Goal: Browse casually: Explore the website without a specific task or goal

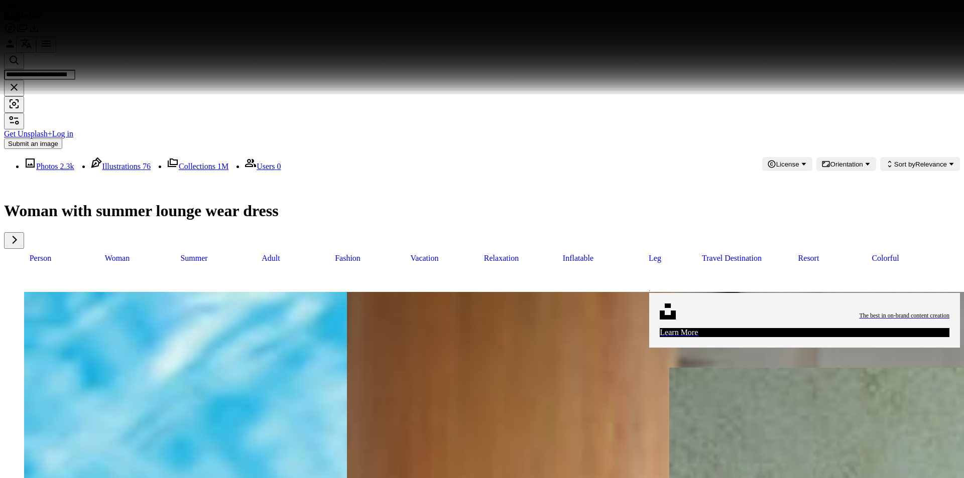
scroll to position [11793, 0]
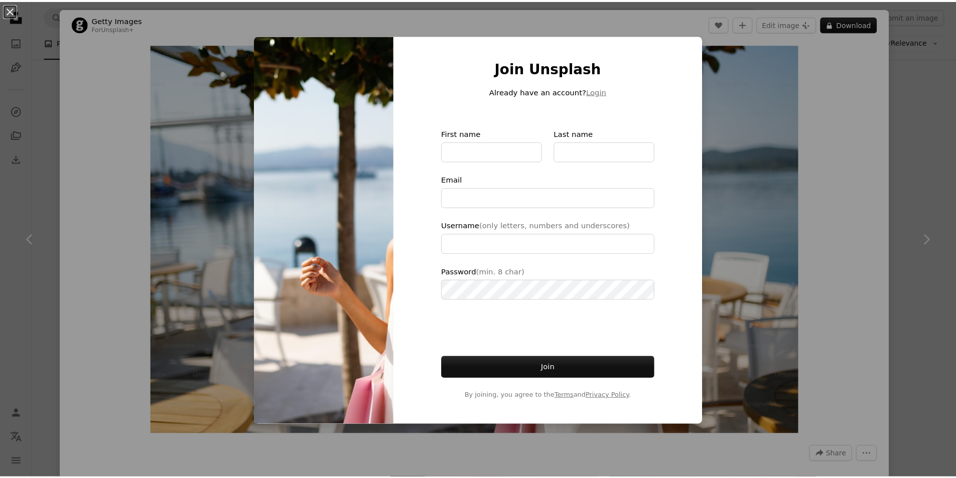
scroll to position [11793, 0]
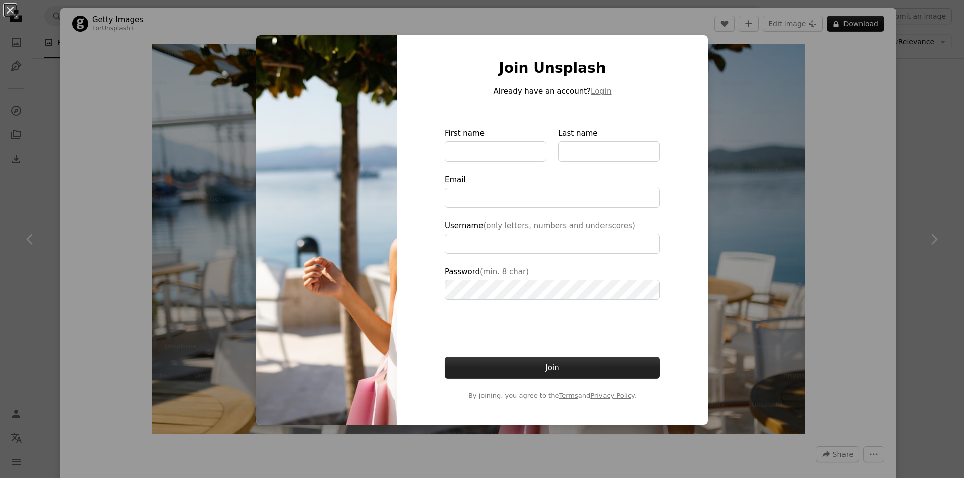
click at [559, 362] on button "Join" at bounding box center [552, 368] width 215 height 22
click at [646, 59] on h1 "Join Unsplash" at bounding box center [552, 68] width 215 height 18
click at [700, 44] on div "Join Unsplash Already have an account? Login First name Last name Email Usernam…" at bounding box center [551, 230] width 311 height 390
type input "**********"
drag, startPoint x: 560, startPoint y: 401, endPoint x: 801, endPoint y: 207, distance: 310.1
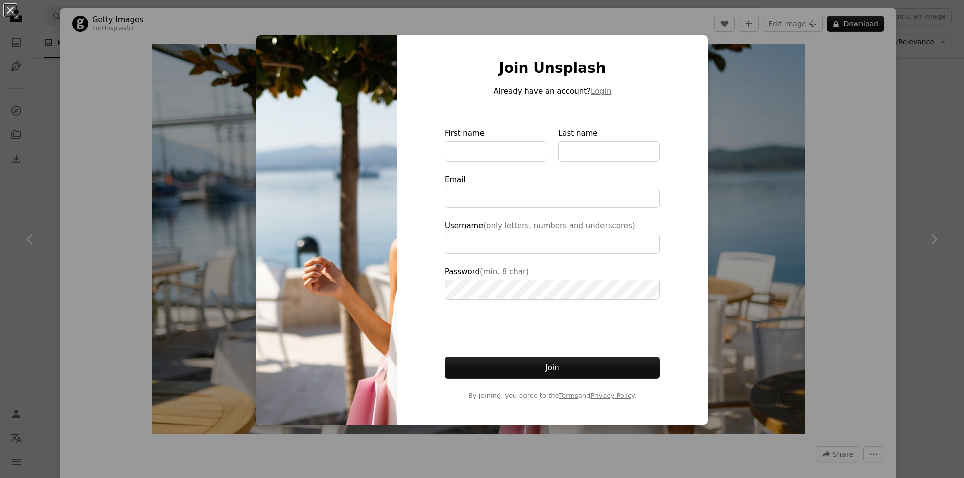
click at [801, 207] on div "An X shape Join Unsplash Already have an account? Login First name Last name Em…" at bounding box center [482, 239] width 964 height 478
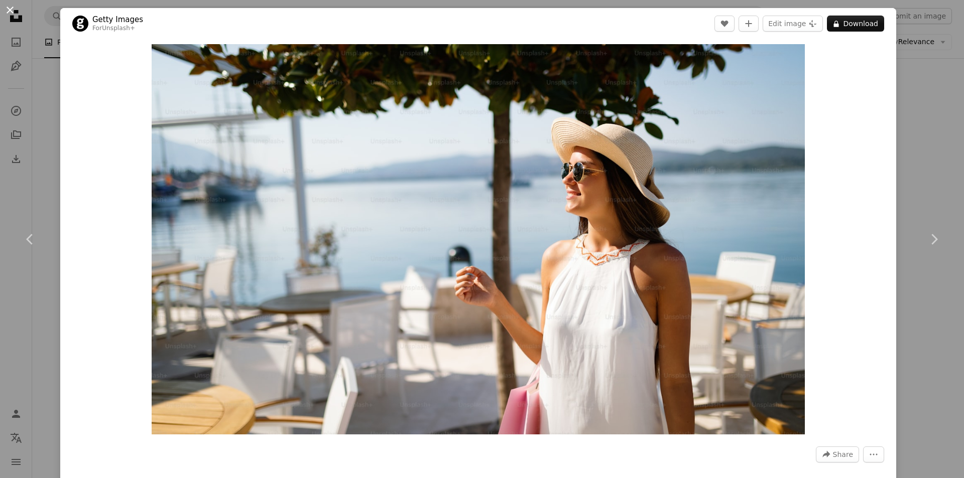
click at [11, 11] on button "An X shape" at bounding box center [10, 10] width 12 height 12
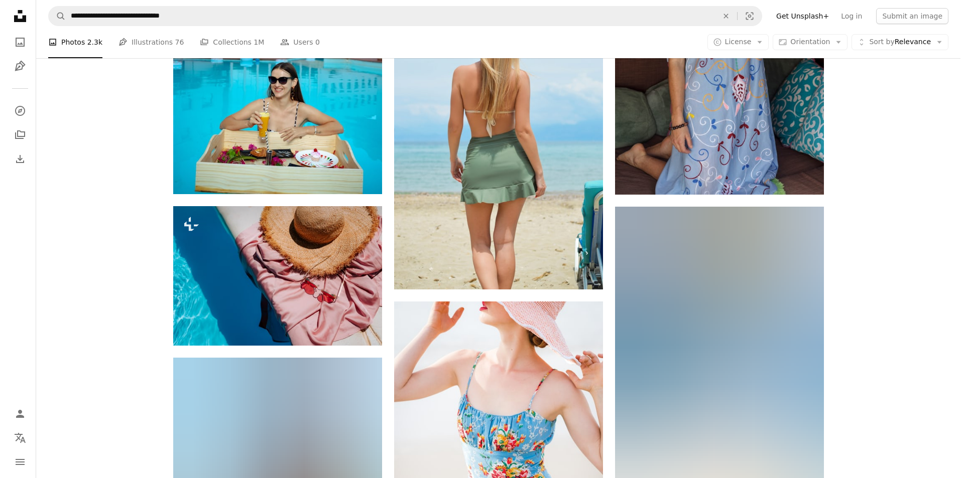
scroll to position [14654, 0]
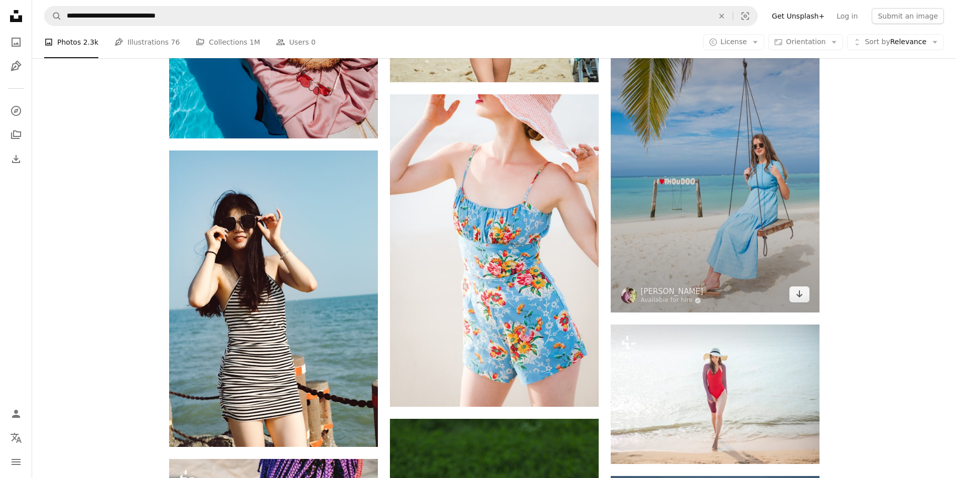
click at [707, 216] on img at bounding box center [715, 155] width 209 height 313
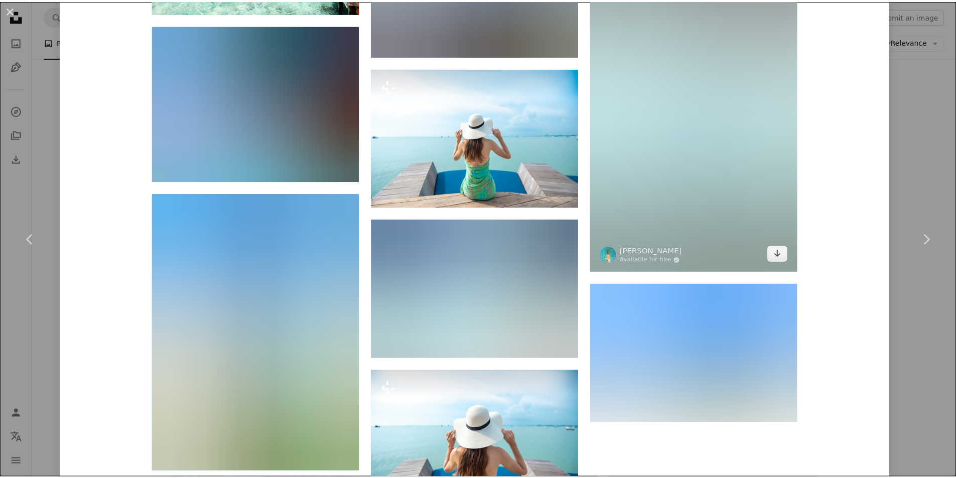
scroll to position [7963, 0]
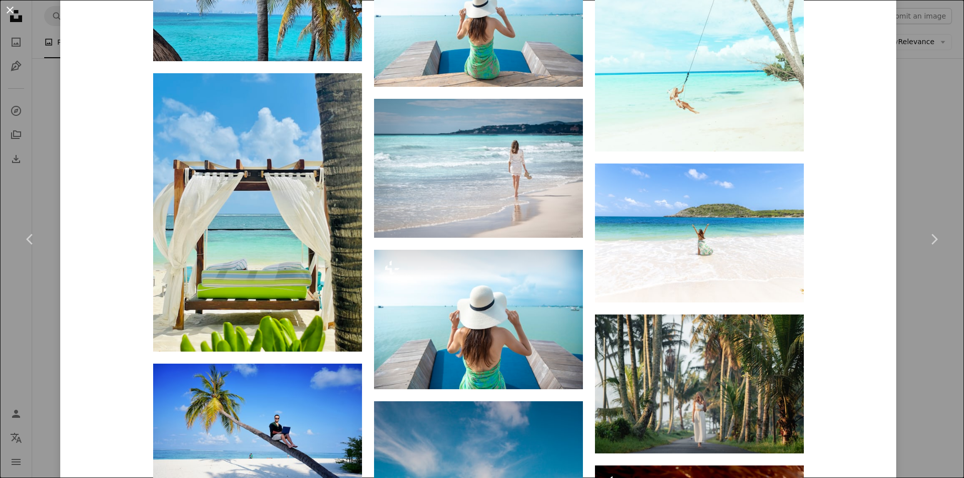
click at [9, 11] on button "An X shape" at bounding box center [10, 10] width 12 height 12
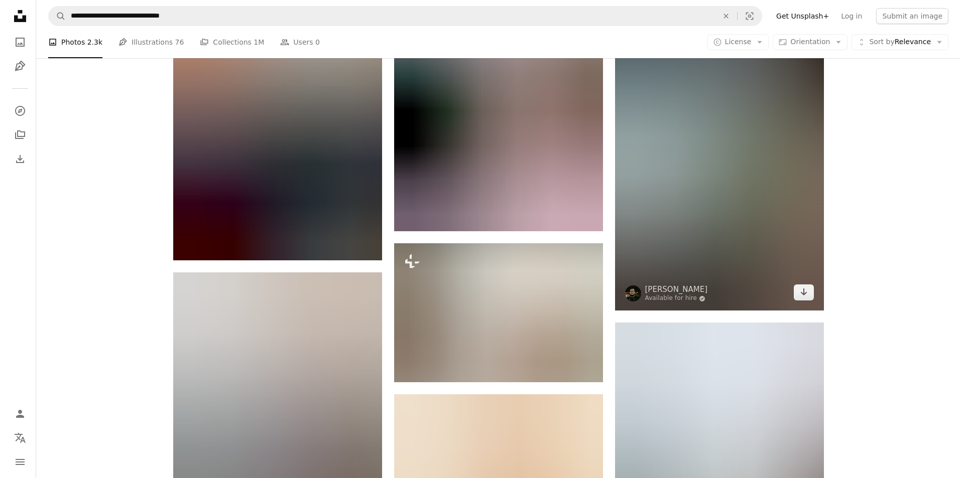
scroll to position [30613, 0]
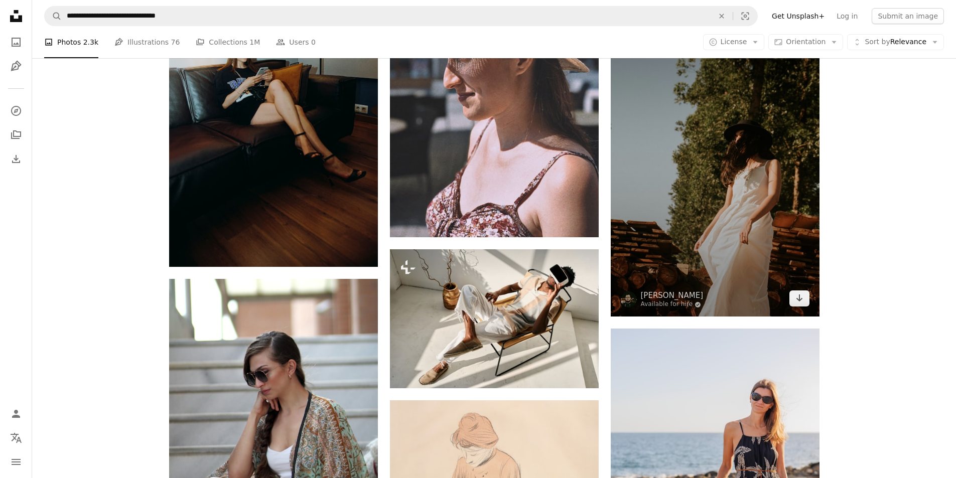
click at [717, 193] on img at bounding box center [715, 160] width 209 height 313
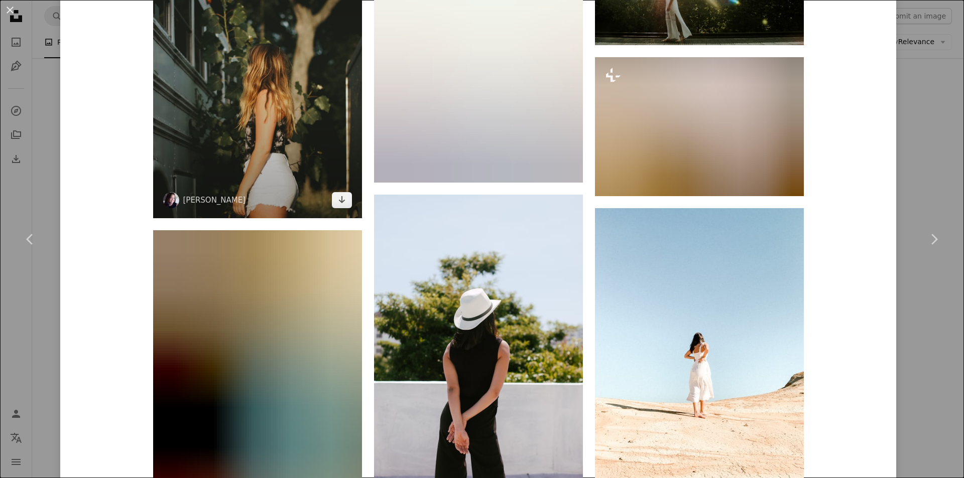
scroll to position [1455, 0]
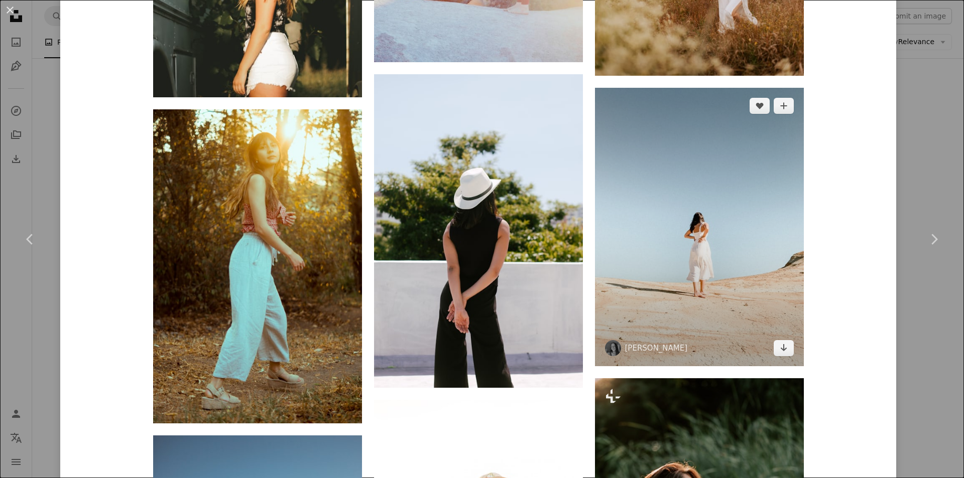
click at [688, 277] on img at bounding box center [699, 227] width 209 height 279
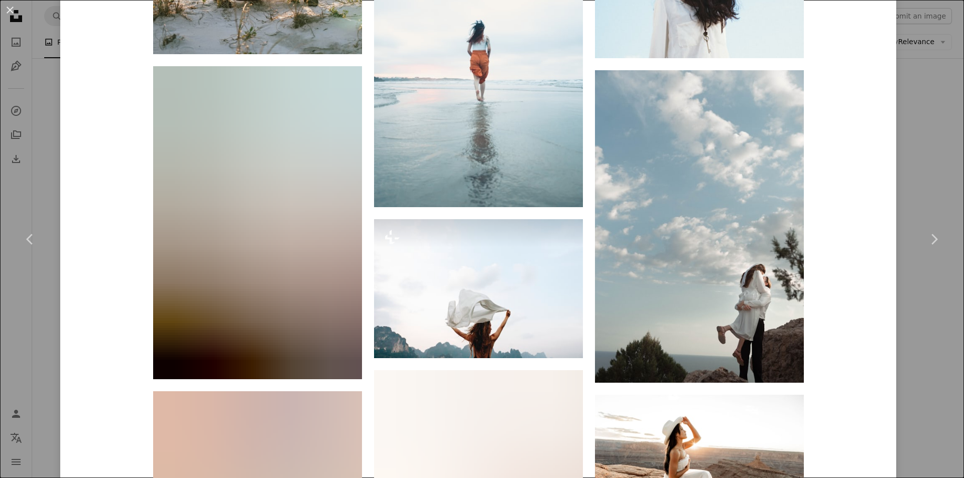
scroll to position [5228, 0]
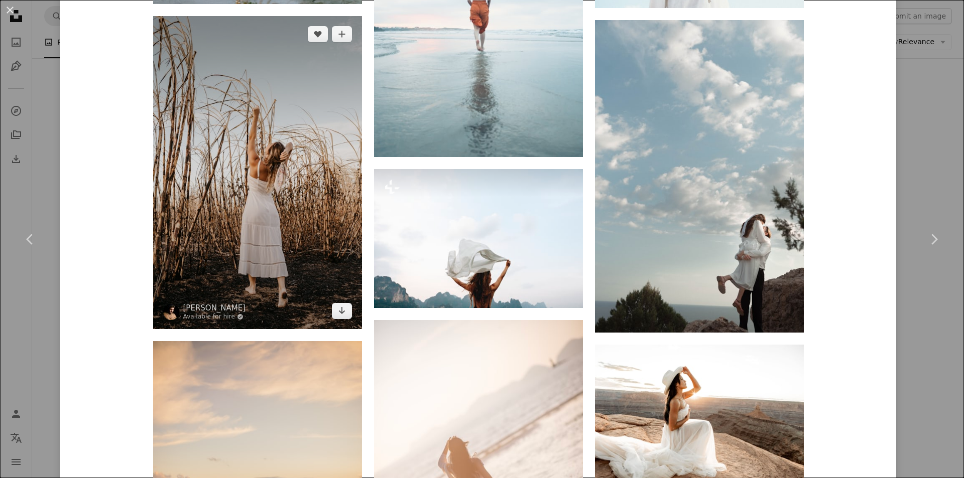
click at [265, 208] on img at bounding box center [257, 172] width 209 height 313
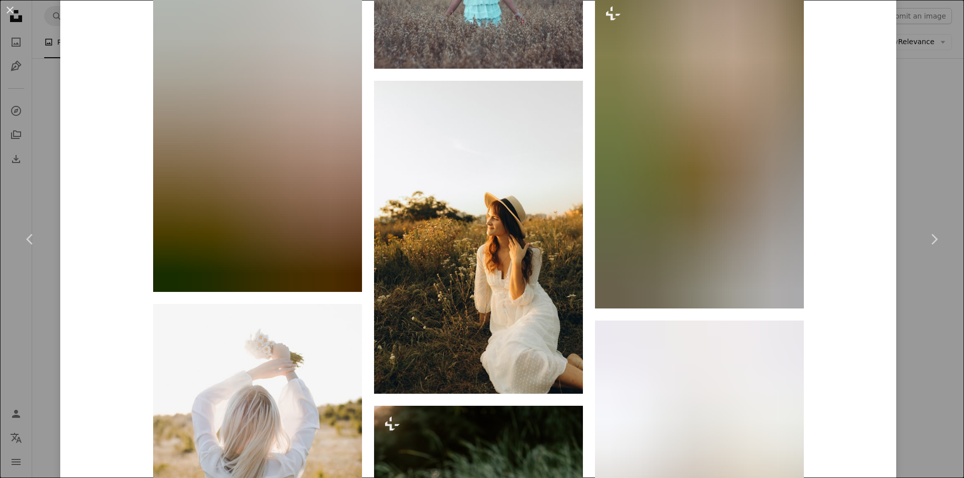
scroll to position [2710, 0]
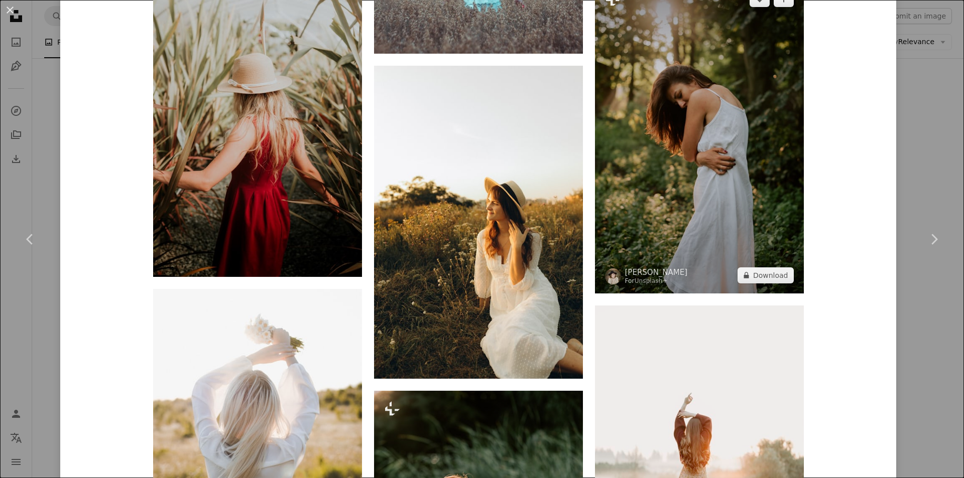
click at [706, 226] on img at bounding box center [699, 137] width 209 height 313
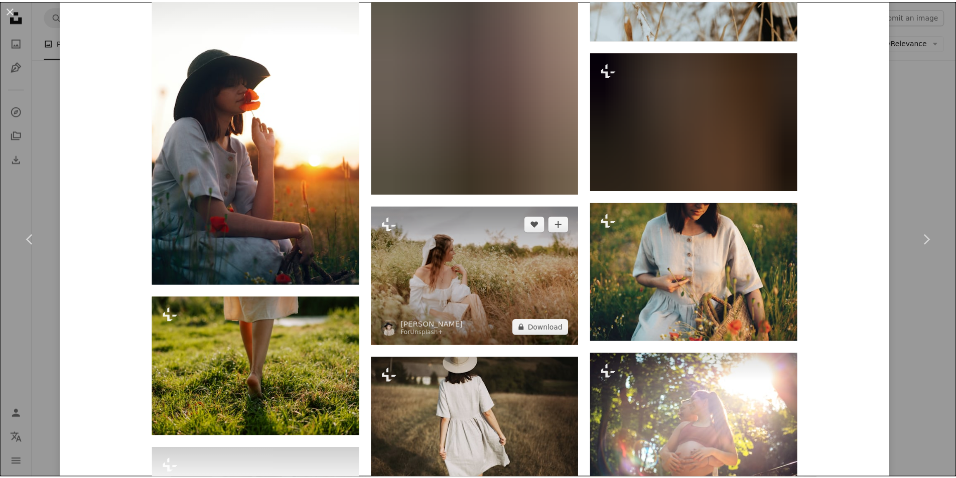
scroll to position [10560, 0]
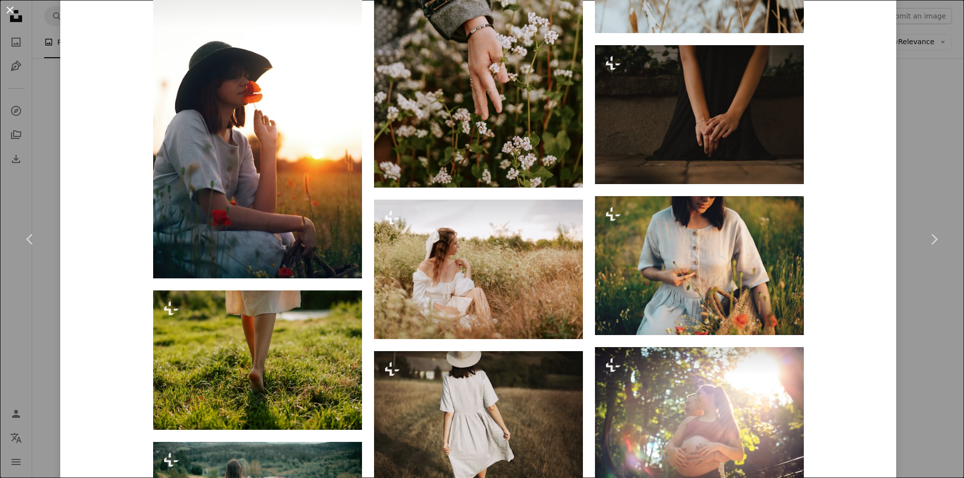
click at [9, 9] on button "An X shape" at bounding box center [10, 10] width 12 height 12
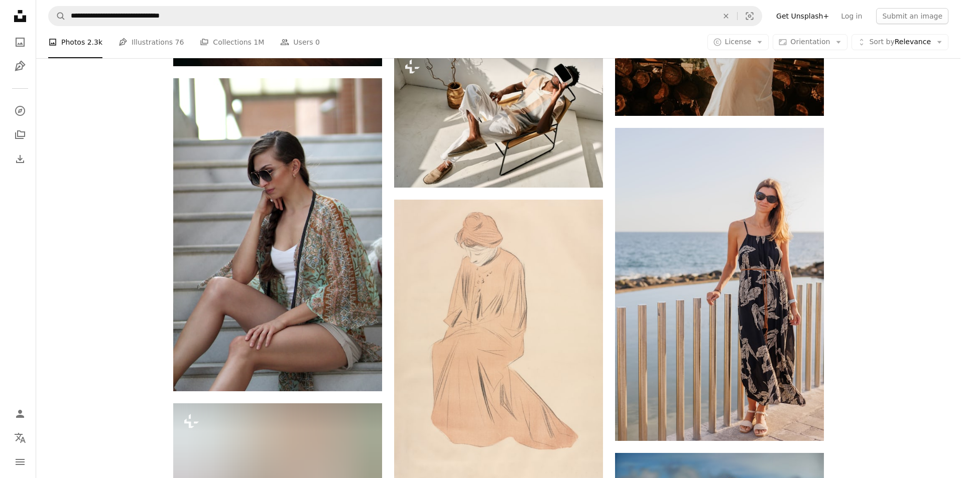
scroll to position [30864, 0]
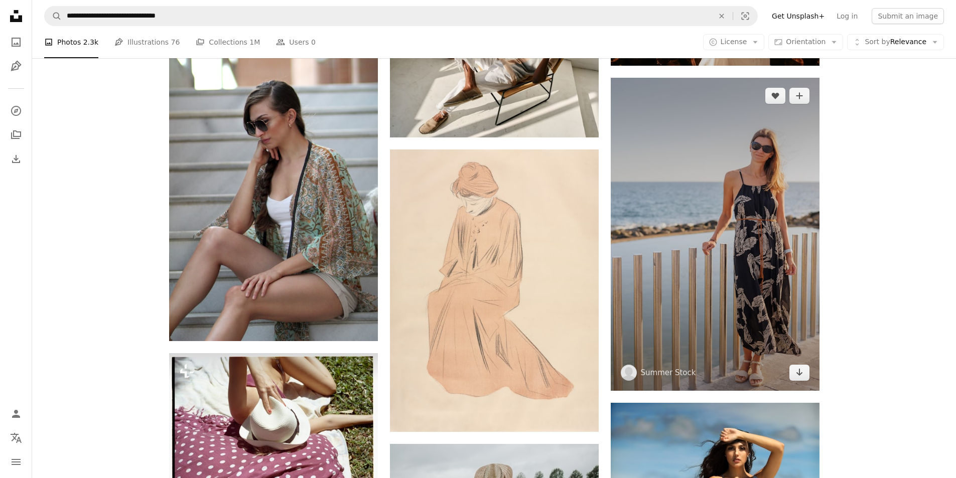
click at [757, 239] on img at bounding box center [715, 234] width 209 height 313
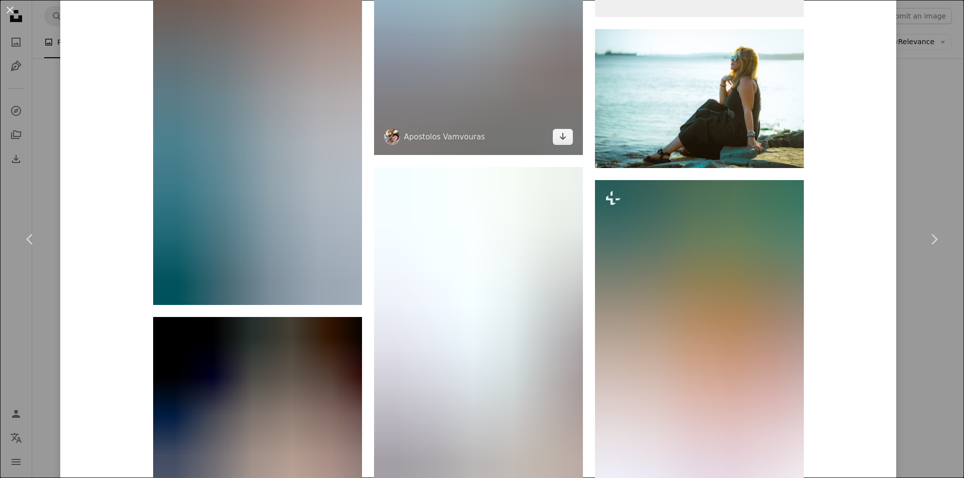
scroll to position [5269, 0]
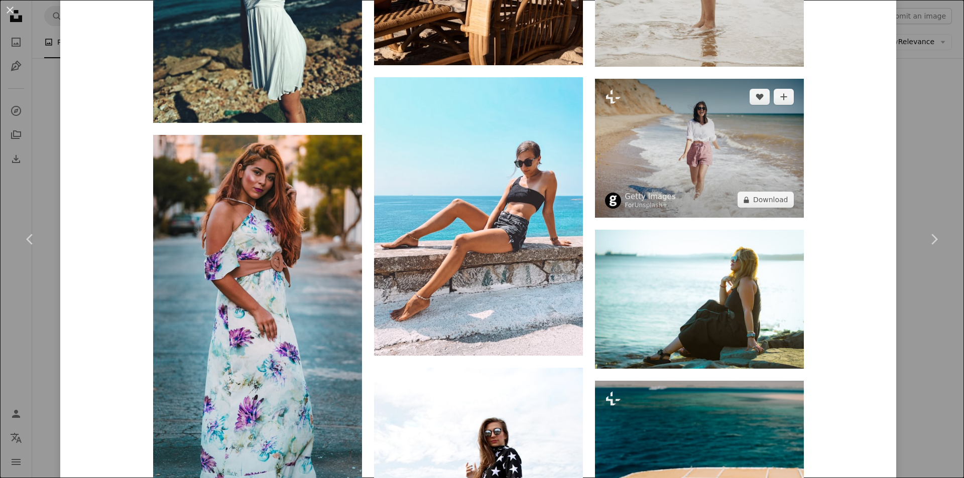
click at [716, 156] on img at bounding box center [699, 148] width 209 height 139
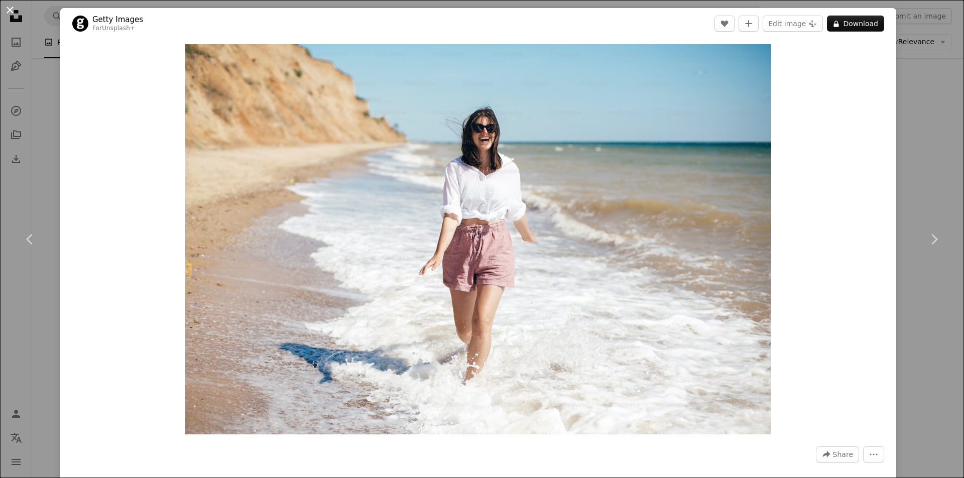
click at [12, 9] on button "An X shape" at bounding box center [10, 10] width 12 height 12
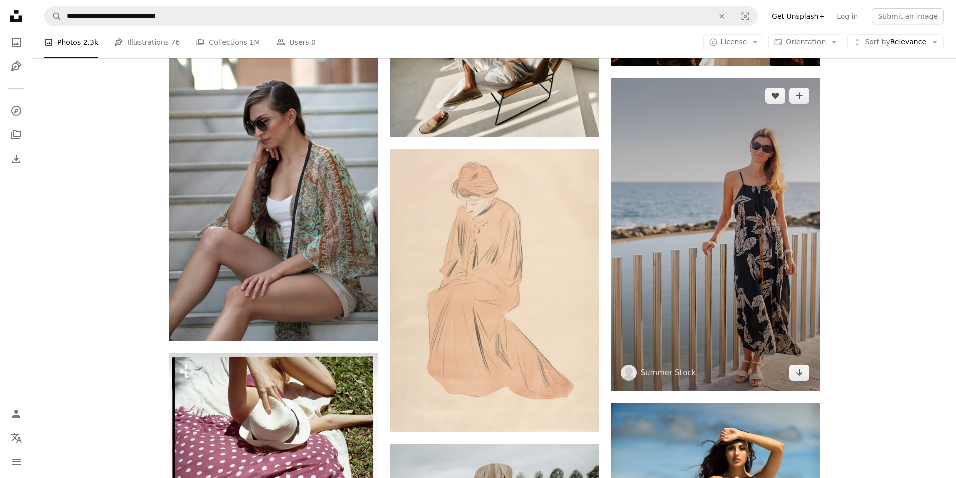
click at [674, 230] on img at bounding box center [715, 234] width 209 height 313
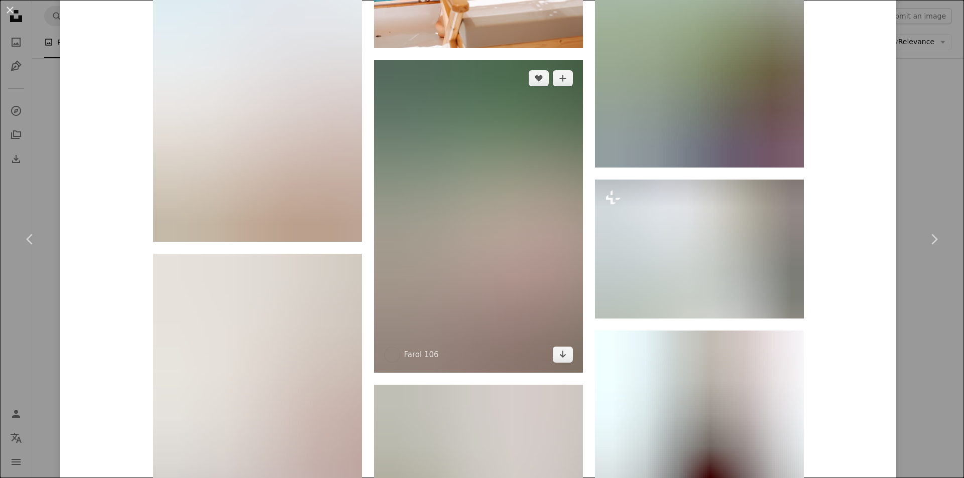
scroll to position [8519, 0]
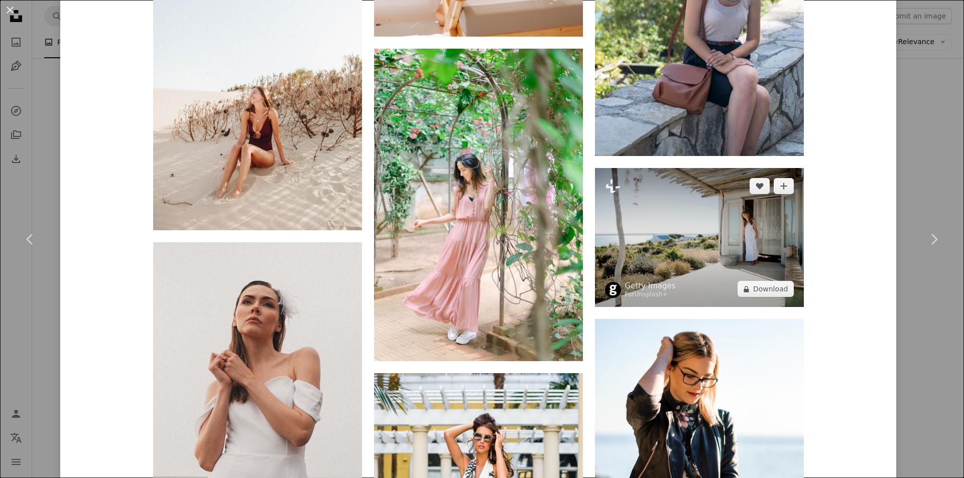
click at [733, 255] on img at bounding box center [699, 237] width 209 height 139
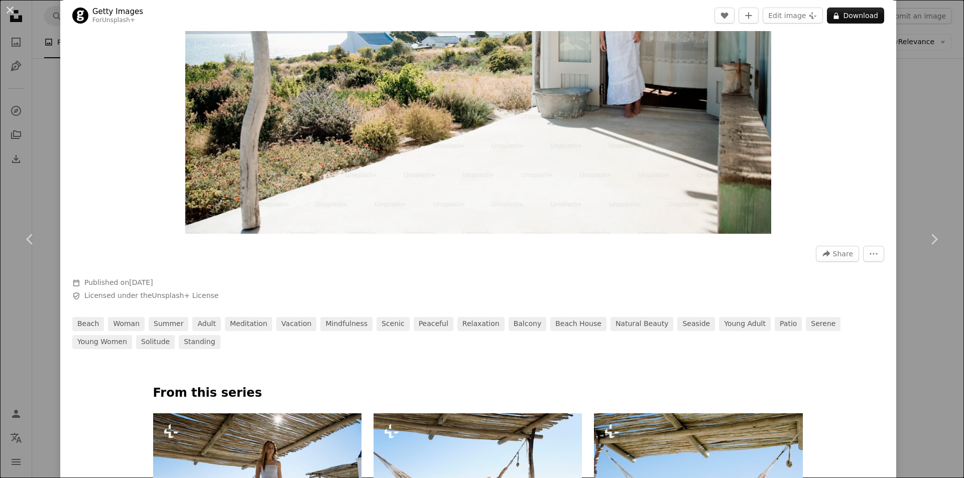
scroll to position [502, 0]
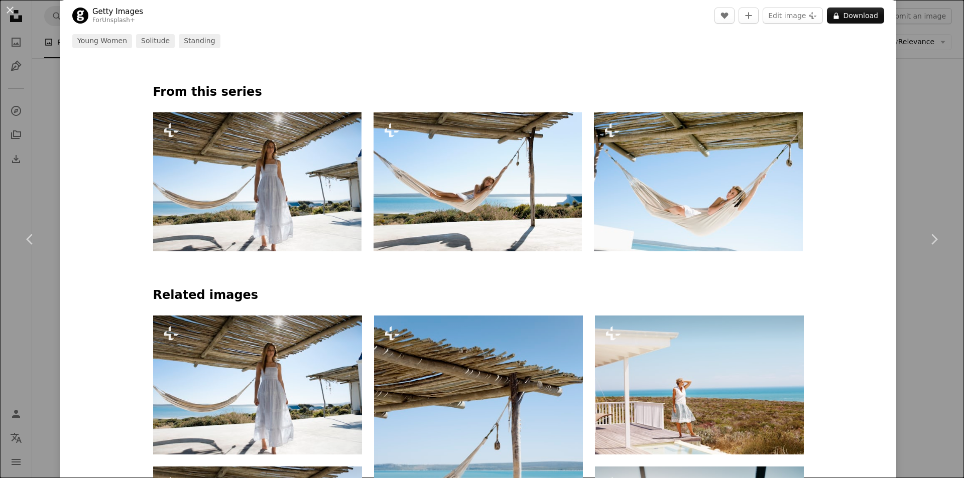
click at [251, 174] on img at bounding box center [257, 181] width 208 height 139
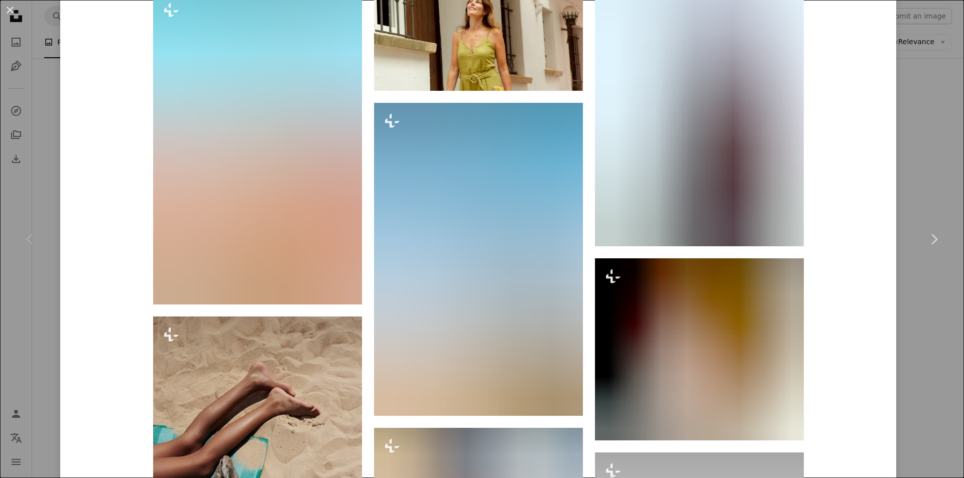
scroll to position [13767, 0]
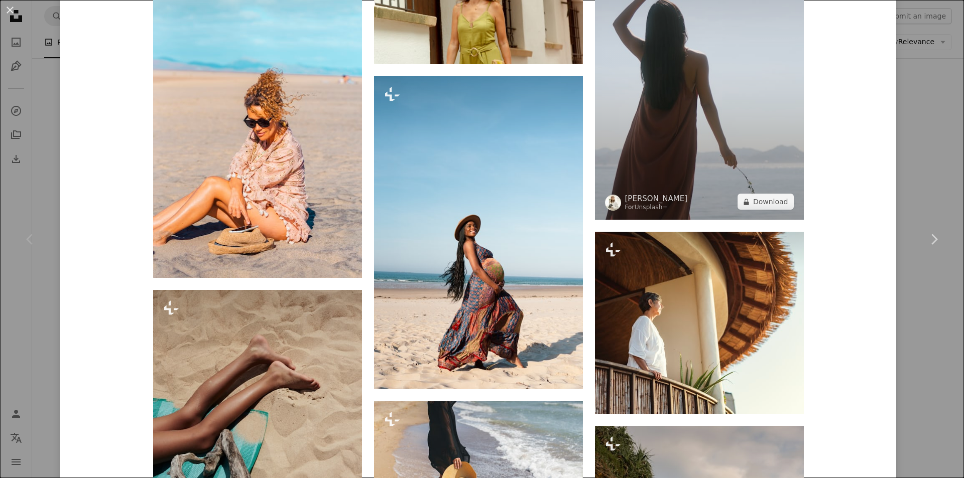
click at [712, 165] on img at bounding box center [699, 63] width 209 height 313
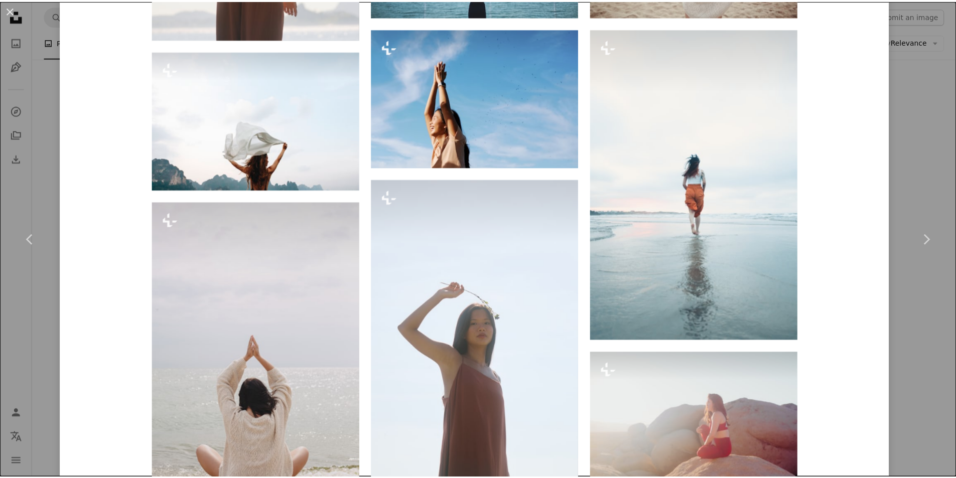
scroll to position [1255, 0]
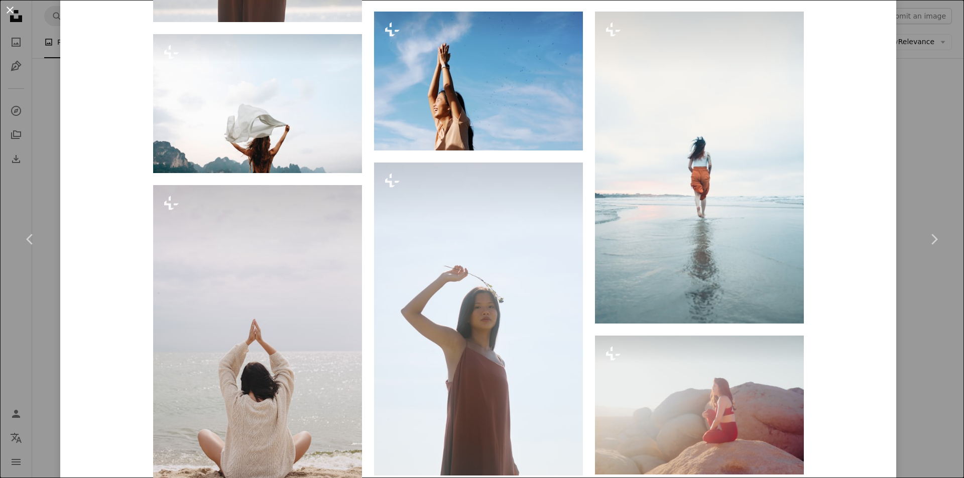
click at [16, 9] on button "An X shape" at bounding box center [10, 10] width 12 height 12
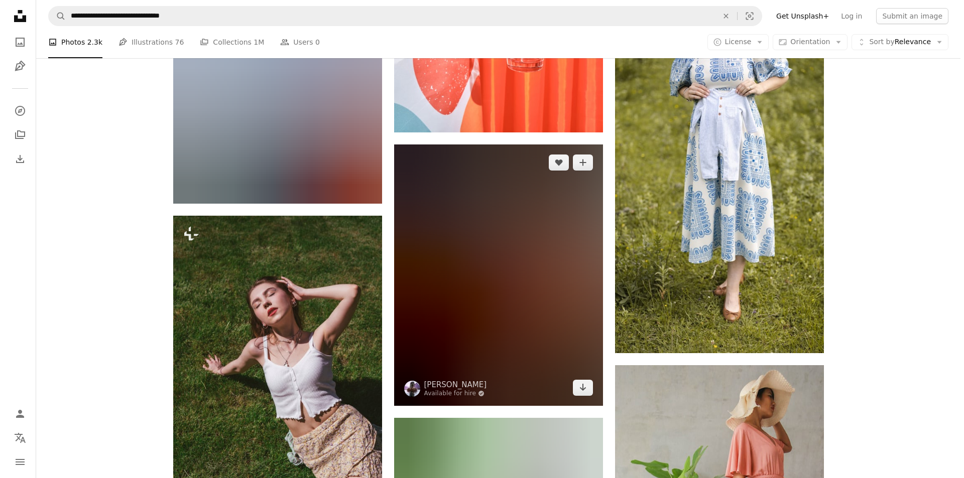
scroll to position [38090, 0]
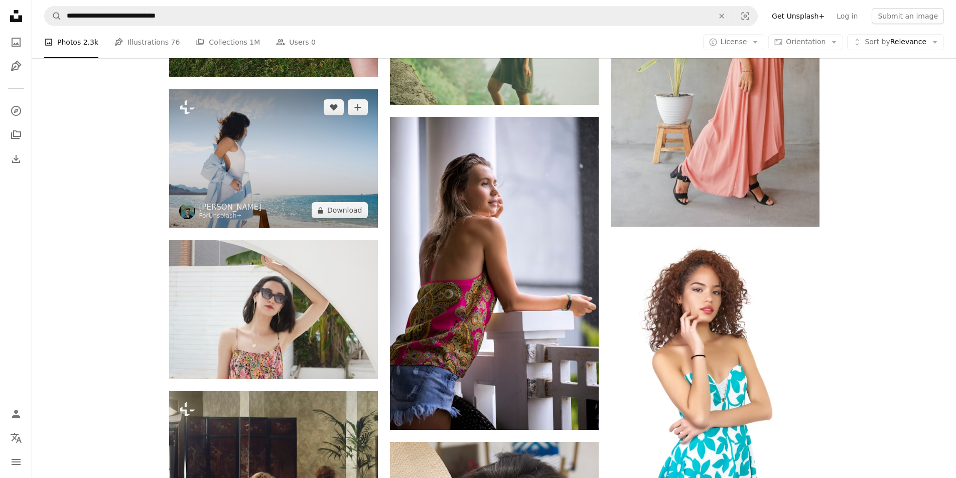
click at [304, 166] on img at bounding box center [273, 158] width 209 height 139
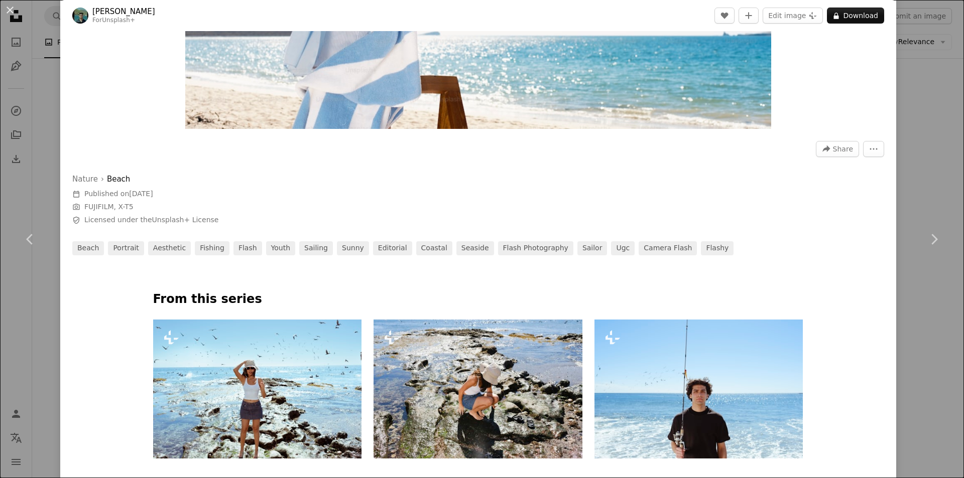
scroll to position [301, 0]
